Goal: Information Seeking & Learning: Learn about a topic

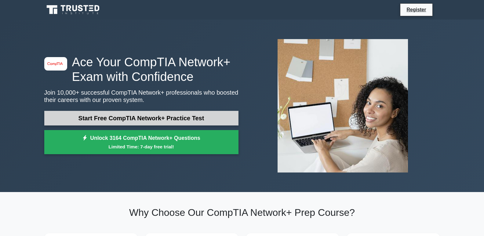
click at [122, 115] on link "Start Free CompTIA Network+ Practice Test" at bounding box center [141, 118] width 194 height 15
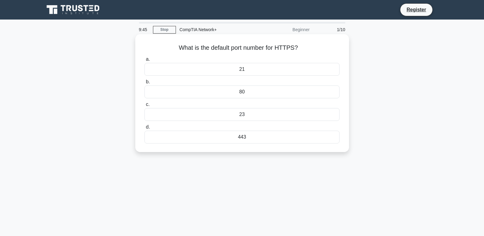
click at [260, 133] on div "443" at bounding box center [241, 137] width 195 height 13
click at [144, 129] on input "d. 443" at bounding box center [144, 127] width 0 height 4
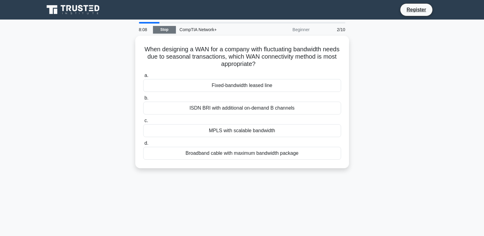
click at [167, 31] on link "Stop" at bounding box center [164, 30] width 23 height 8
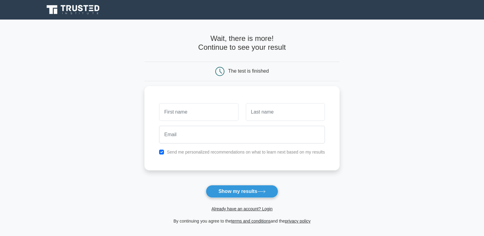
click at [81, 8] on icon at bounding box center [80, 8] width 5 height 6
